Goal: Information Seeking & Learning: Find specific fact

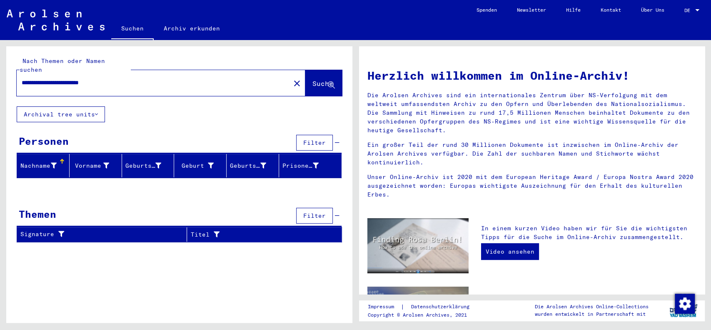
drag, startPoint x: 137, startPoint y: 75, endPoint x: 0, endPoint y: 62, distance: 137.3
click at [0, 62] on div "**********" at bounding box center [177, 181] width 355 height 283
type input "*"
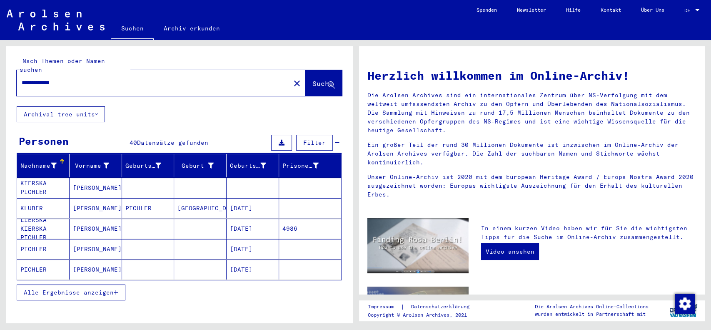
drag, startPoint x: 133, startPoint y: 73, endPoint x: 0, endPoint y: 71, distance: 133.4
click at [0, 71] on div "**********" at bounding box center [177, 181] width 355 height 283
type input "**********"
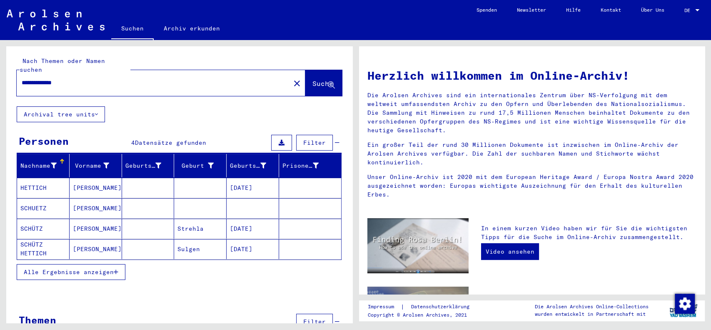
click at [87, 219] on mat-cell "[PERSON_NAME]" at bounding box center [96, 228] width 53 height 20
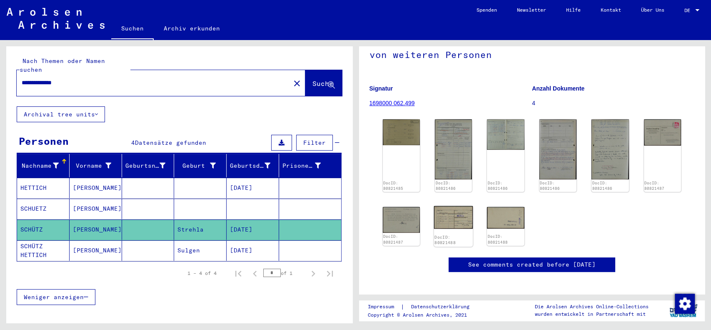
scroll to position [111, 0]
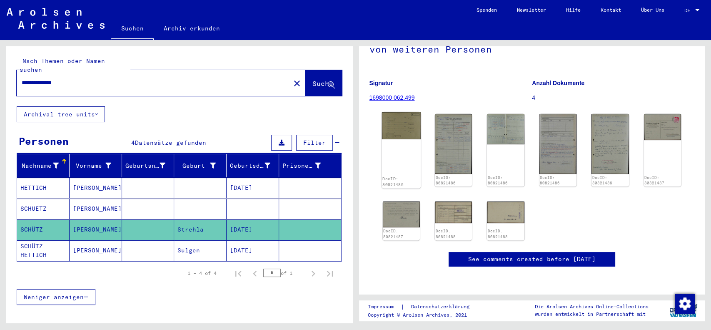
click at [390, 112] on img at bounding box center [401, 125] width 39 height 27
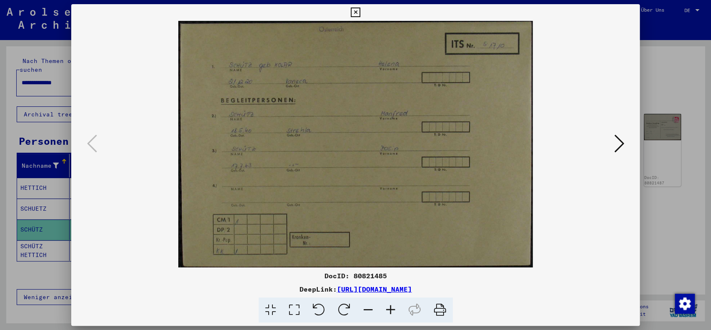
click at [438, 308] on icon at bounding box center [440, 309] width 25 height 25
click at [351, 10] on icon at bounding box center [356, 13] width 10 height 10
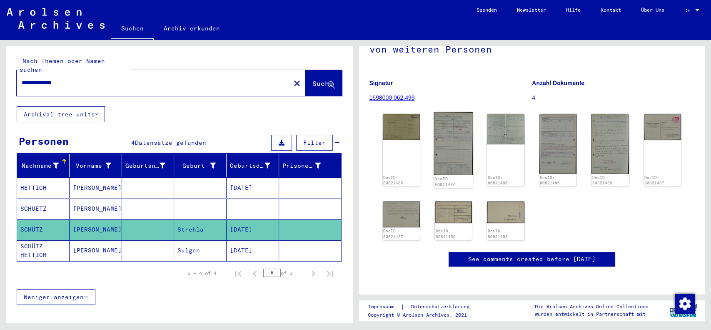
click at [449, 112] on img at bounding box center [453, 143] width 39 height 63
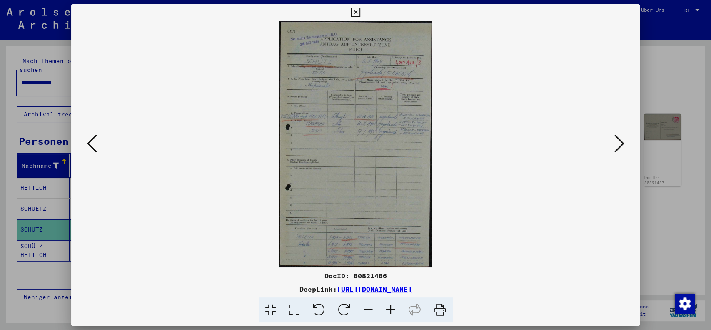
click at [386, 307] on icon at bounding box center [391, 309] width 23 height 25
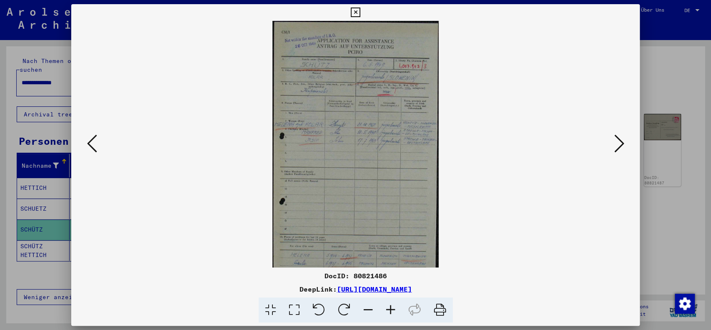
click at [374, 311] on icon at bounding box center [368, 309] width 23 height 25
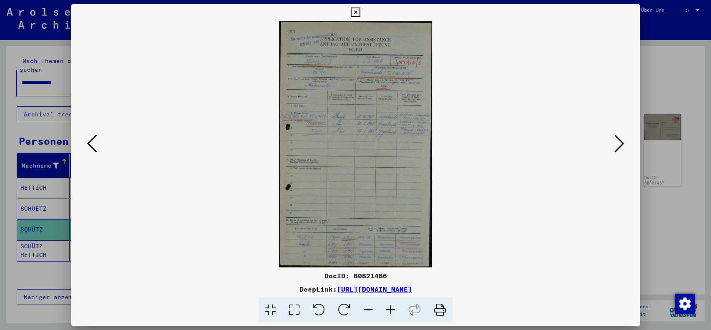
click at [374, 311] on icon at bounding box center [368, 309] width 23 height 25
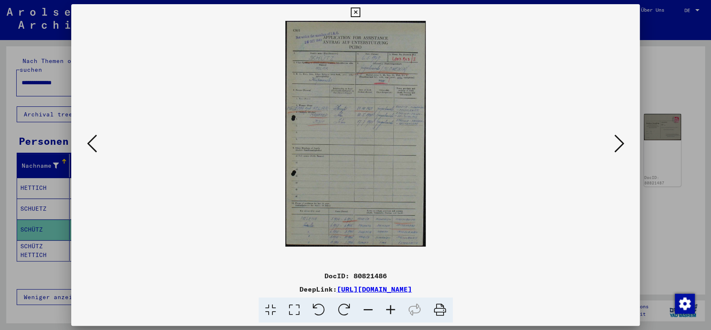
click at [394, 306] on icon at bounding box center [391, 309] width 23 height 25
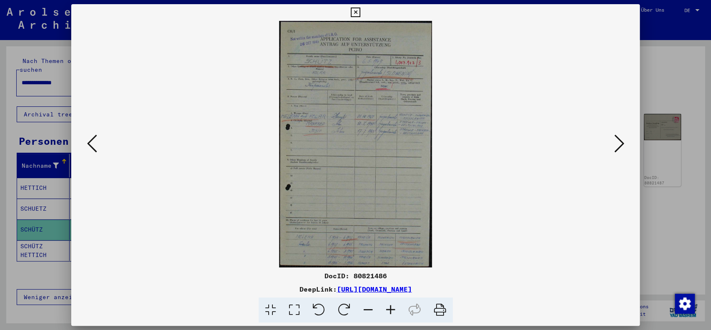
click at [431, 309] on icon at bounding box center [440, 309] width 25 height 25
click at [368, 302] on icon at bounding box center [368, 309] width 23 height 25
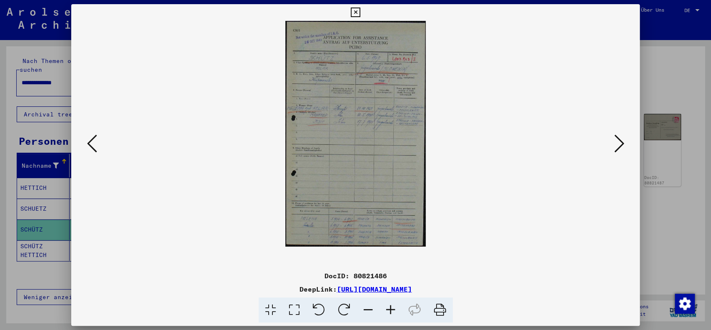
click at [437, 311] on icon at bounding box center [440, 309] width 25 height 25
click at [353, 12] on icon at bounding box center [356, 13] width 10 height 10
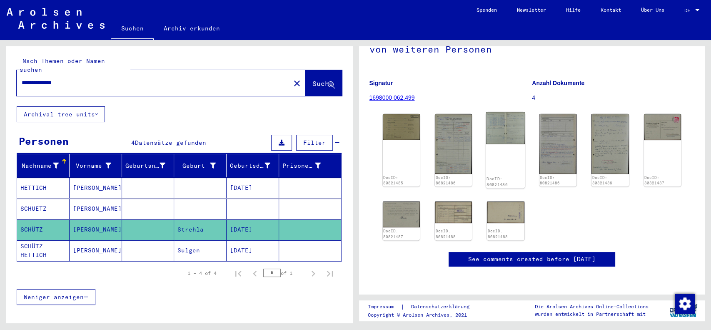
click at [493, 123] on div "DocID: 80821486" at bounding box center [505, 150] width 39 height 76
click at [493, 114] on img at bounding box center [505, 128] width 39 height 32
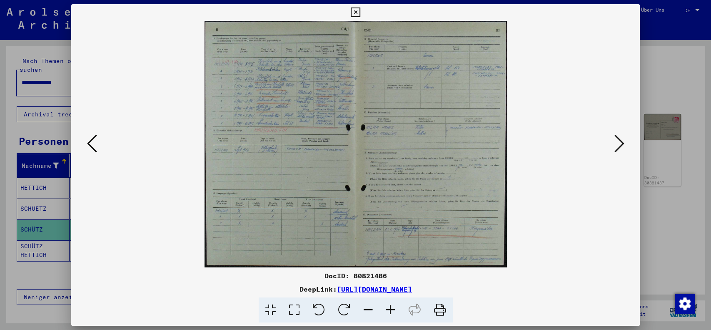
click at [444, 310] on icon at bounding box center [440, 309] width 25 height 25
click at [360, 14] on icon at bounding box center [356, 13] width 10 height 10
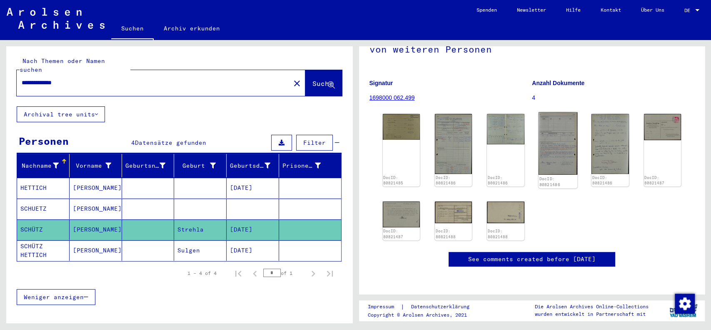
click at [539, 113] on img at bounding box center [558, 143] width 39 height 63
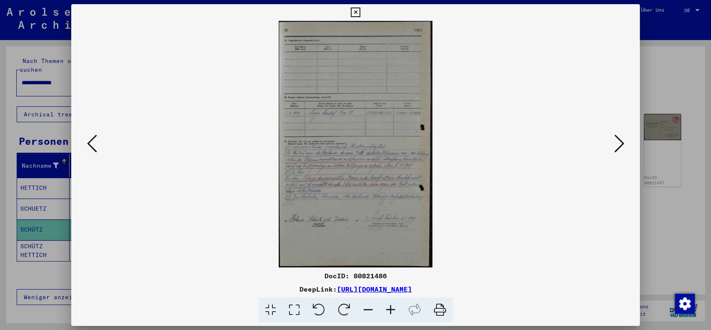
click at [436, 311] on icon at bounding box center [440, 309] width 25 height 25
click at [359, 8] on icon at bounding box center [356, 13] width 10 height 10
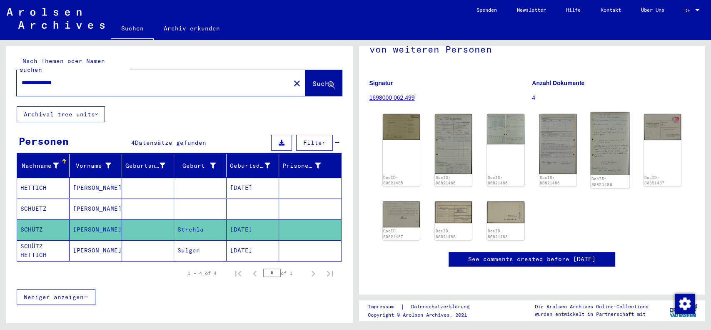
click at [595, 115] on img at bounding box center [610, 143] width 39 height 63
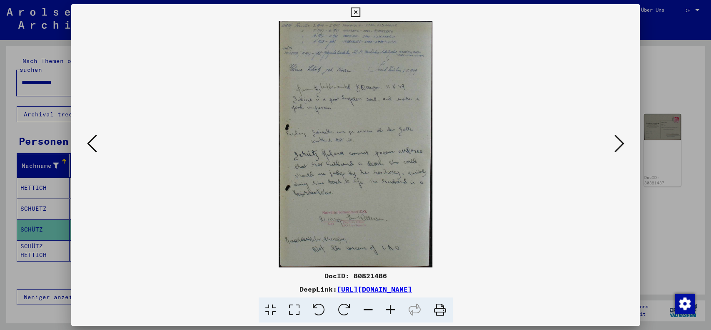
click at [435, 308] on icon at bounding box center [440, 309] width 25 height 25
click at [357, 14] on icon at bounding box center [356, 13] width 10 height 10
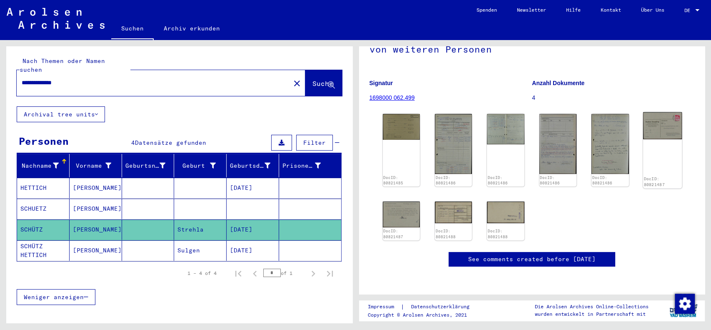
click at [661, 112] on img at bounding box center [662, 125] width 39 height 27
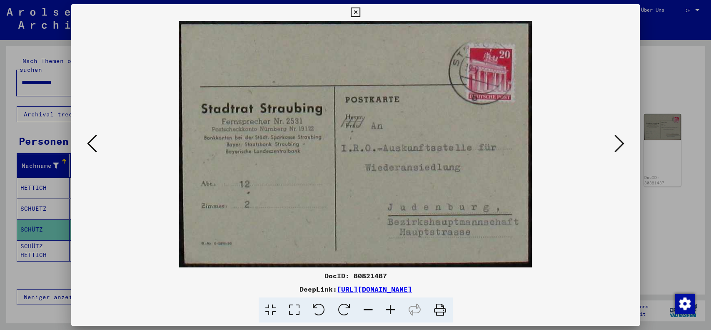
click at [439, 313] on icon at bounding box center [440, 309] width 25 height 25
